Goal: Task Accomplishment & Management: Manage account settings

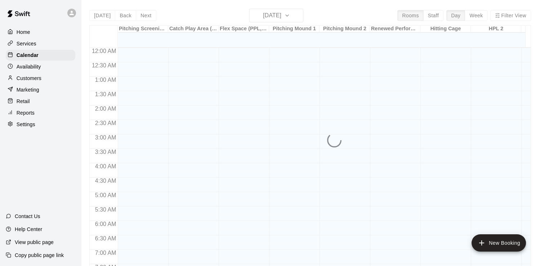
scroll to position [296, 0]
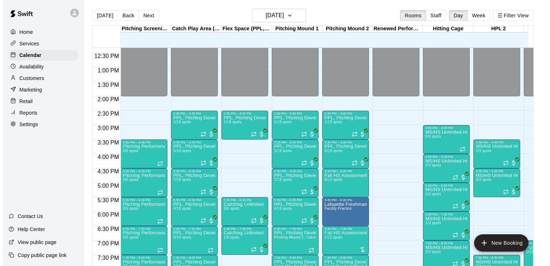
scroll to position [359, 0]
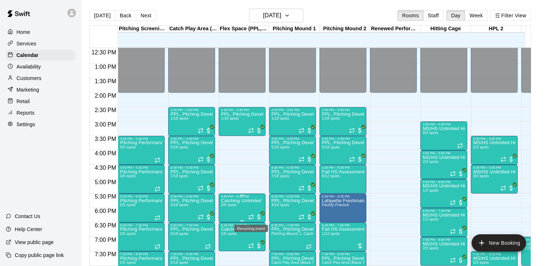
click at [252, 214] on icon "Recurring event" at bounding box center [252, 215] width 1 height 2
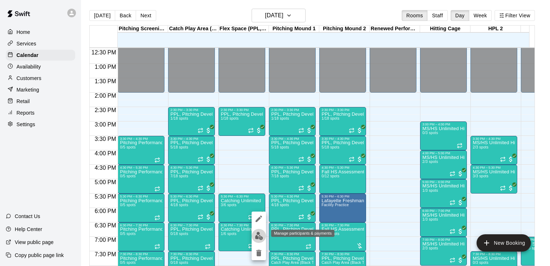
click at [257, 235] on img "edit" at bounding box center [259, 235] width 8 height 8
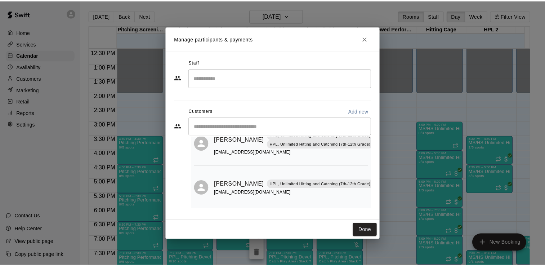
scroll to position [81, 0]
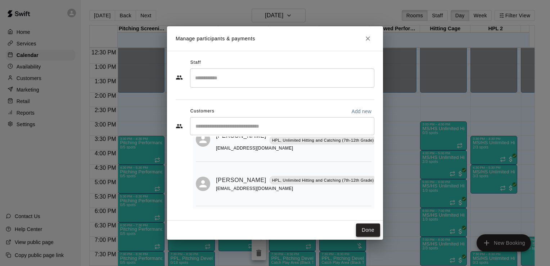
click at [366, 230] on button "Done" at bounding box center [368, 229] width 24 height 13
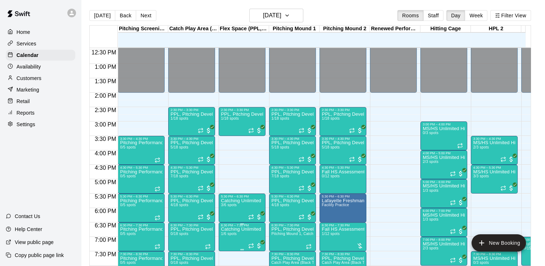
click at [251, 244] on icon "Recurring event" at bounding box center [251, 246] width 6 height 6
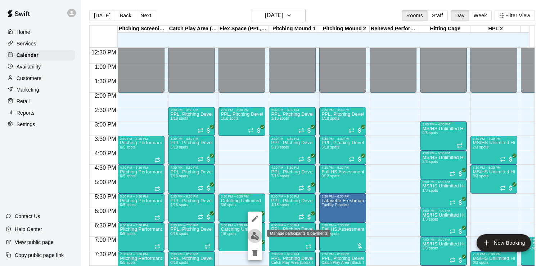
click at [255, 235] on img "edit" at bounding box center [255, 235] width 8 height 8
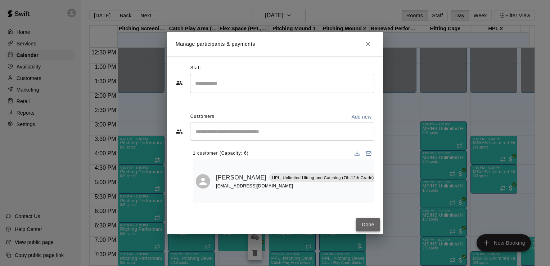
click at [367, 221] on button "Done" at bounding box center [368, 224] width 24 height 13
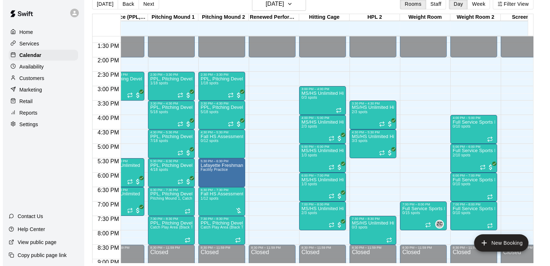
scroll to position [0, 126]
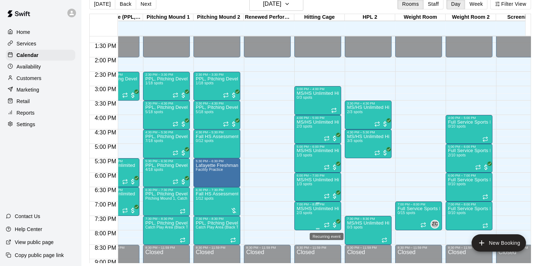
click at [327, 223] on icon "Recurring event" at bounding box center [327, 225] width 6 height 6
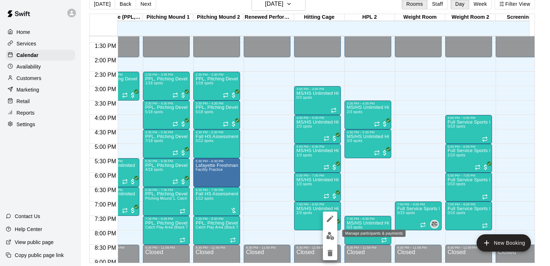
click at [331, 234] on img "edit" at bounding box center [330, 235] width 8 height 8
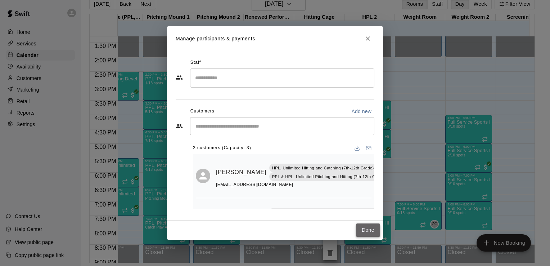
click at [369, 230] on button "Done" at bounding box center [368, 229] width 24 height 13
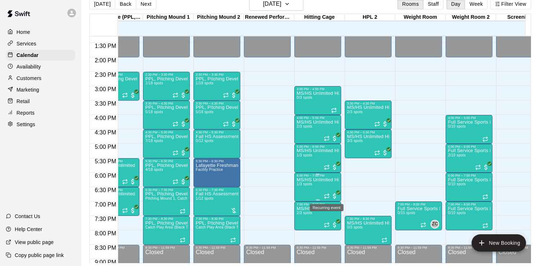
click at [325, 195] on icon "Recurring event" at bounding box center [327, 196] width 6 height 6
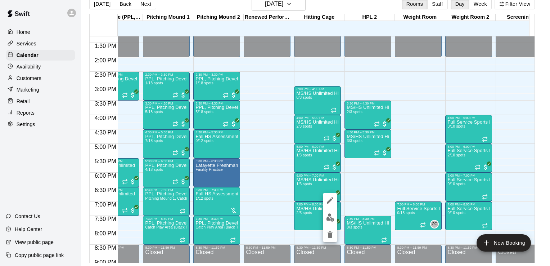
click at [378, 125] on div at bounding box center [275, 133] width 550 height 266
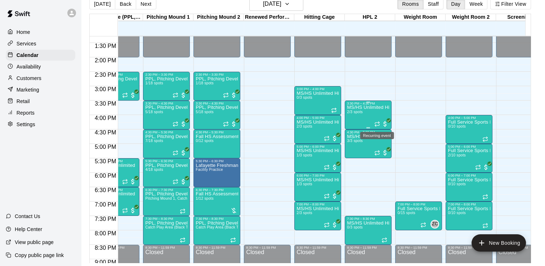
drag, startPoint x: 378, startPoint y: 125, endPoint x: 371, endPoint y: 125, distance: 6.1
click at [371, 125] on div "MS/HS Unlimited Hitting 2/3 spots" at bounding box center [368, 238] width 42 height 266
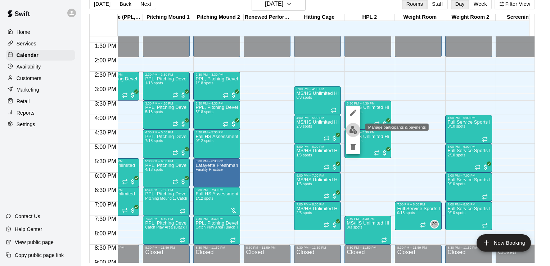
click at [353, 126] on img "edit" at bounding box center [353, 130] width 8 height 8
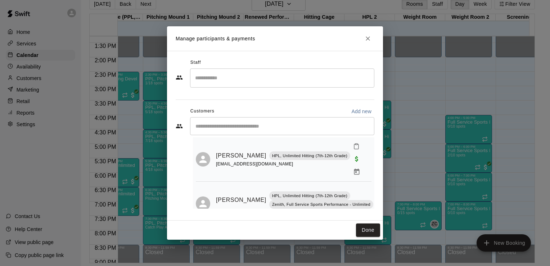
scroll to position [23, 0]
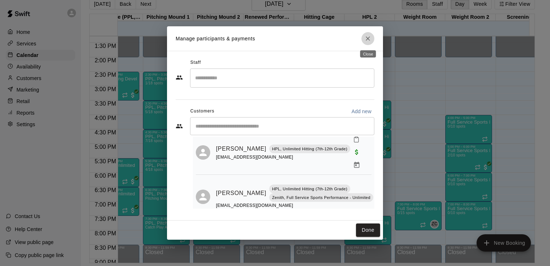
click at [369, 38] on icon "Close" at bounding box center [368, 38] width 4 height 4
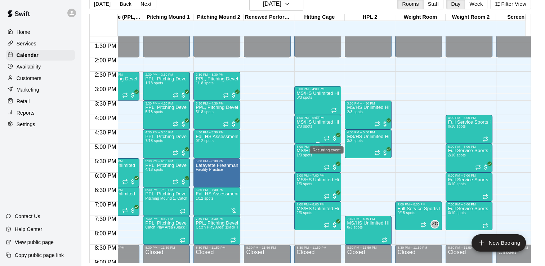
click at [325, 139] on icon "Recurring event" at bounding box center [326, 139] width 4 height 1
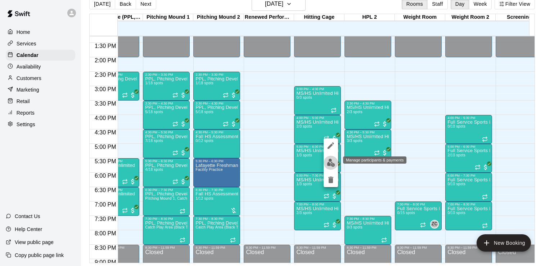
click at [328, 160] on img "edit" at bounding box center [331, 162] width 8 height 8
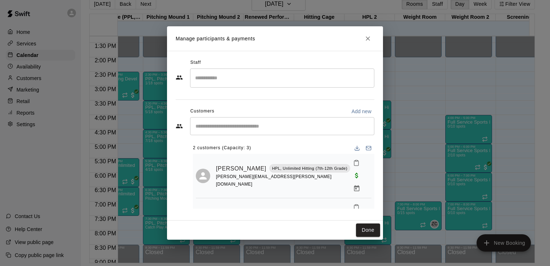
scroll to position [5, 0]
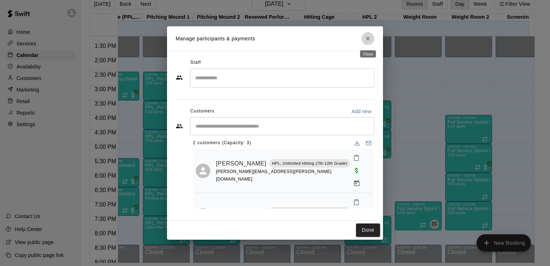
click at [369, 41] on icon "Close" at bounding box center [367, 38] width 7 height 7
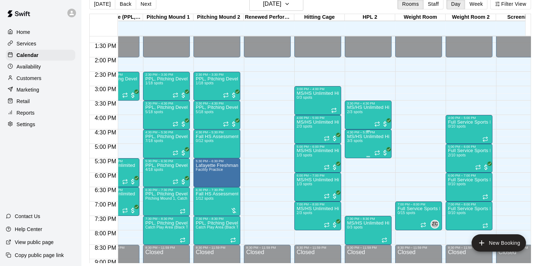
click at [373, 150] on div "MS/HS Unlimited Hitting 3/3 spots" at bounding box center [368, 267] width 42 height 266
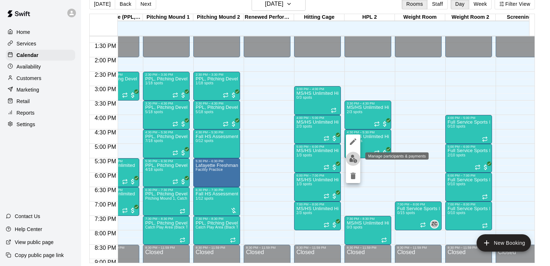
click at [353, 160] on img "edit" at bounding box center [353, 158] width 8 height 8
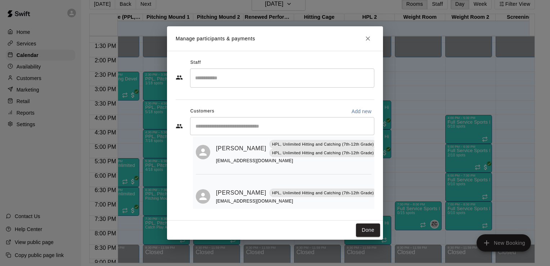
scroll to position [69, 0]
click at [367, 40] on icon "Close" at bounding box center [368, 38] width 4 height 4
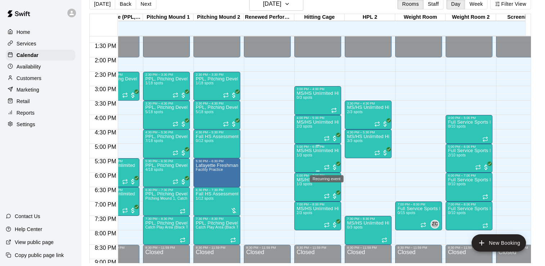
click at [325, 166] on icon "Recurring event" at bounding box center [326, 166] width 4 height 1
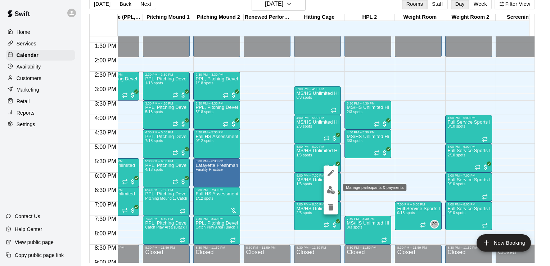
click at [333, 189] on img "edit" at bounding box center [331, 190] width 8 height 8
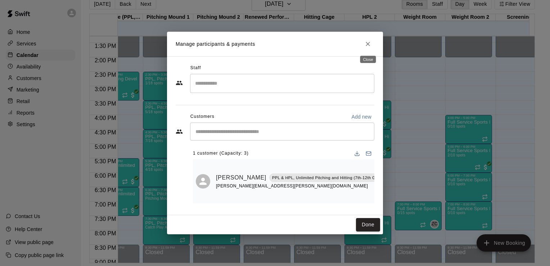
click at [368, 47] on icon "Close" at bounding box center [367, 43] width 7 height 7
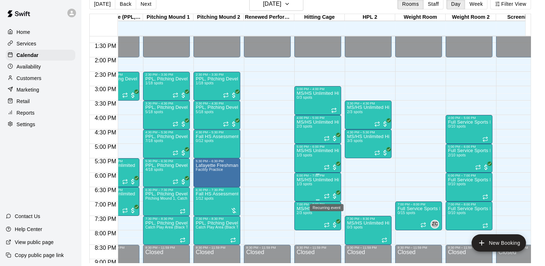
click at [326, 195] on icon "Recurring event" at bounding box center [327, 196] width 6 height 6
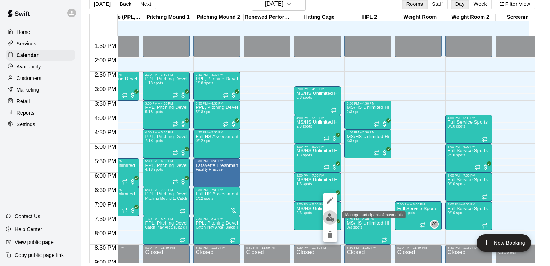
click at [329, 215] on img "edit" at bounding box center [330, 217] width 8 height 8
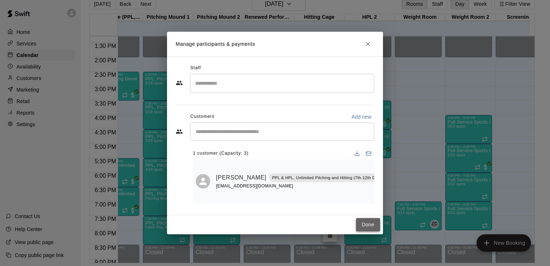
click at [367, 223] on button "Done" at bounding box center [368, 224] width 24 height 13
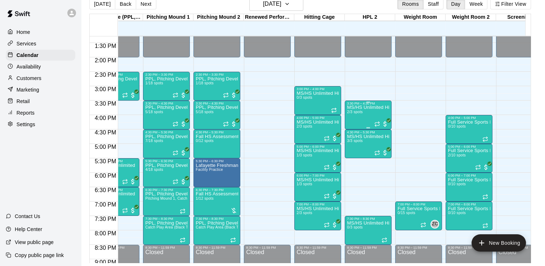
click at [379, 122] on div at bounding box center [381, 123] width 14 height 7
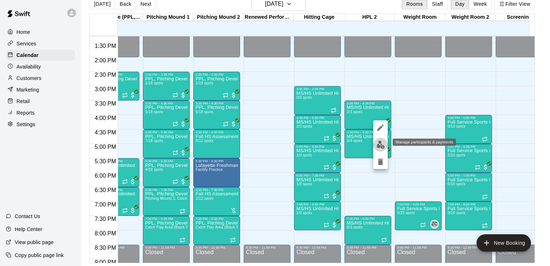
click at [383, 144] on img "edit" at bounding box center [381, 144] width 8 height 8
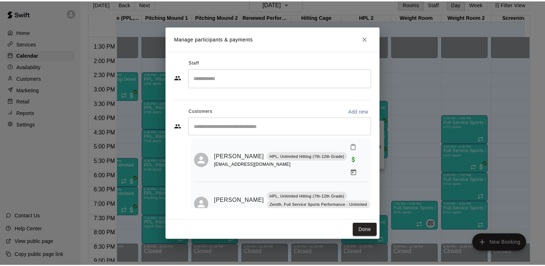
scroll to position [25, 0]
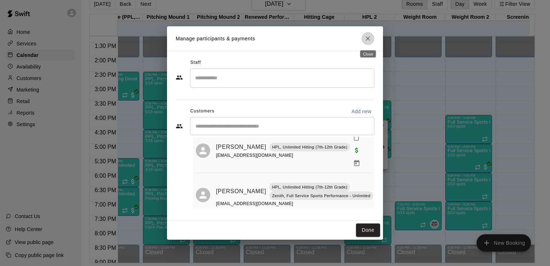
click at [370, 39] on icon "Close" at bounding box center [367, 38] width 7 height 7
